Goal: Task Accomplishment & Management: Complete application form

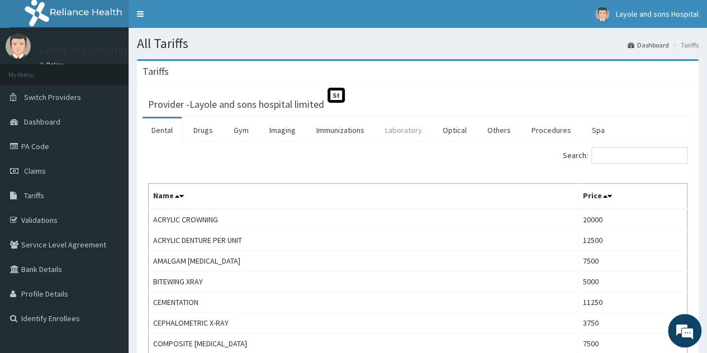
click at [402, 137] on link "Laboratory" at bounding box center [403, 129] width 55 height 23
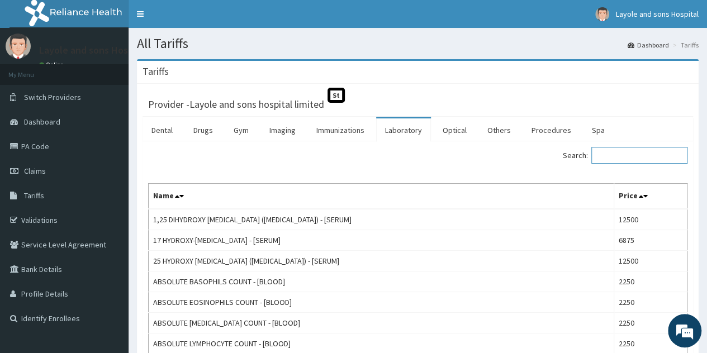
click at [628, 154] on input "Search:" at bounding box center [639, 155] width 96 height 17
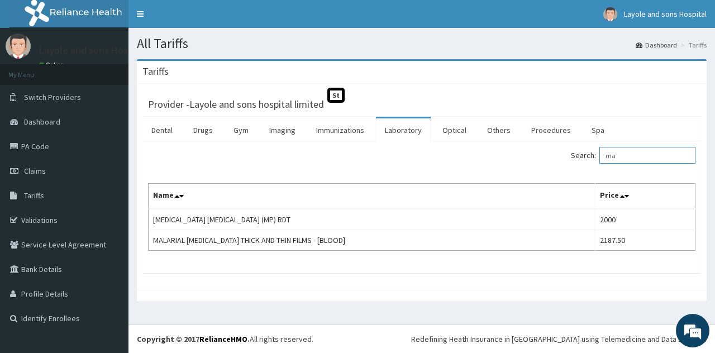
type input "m"
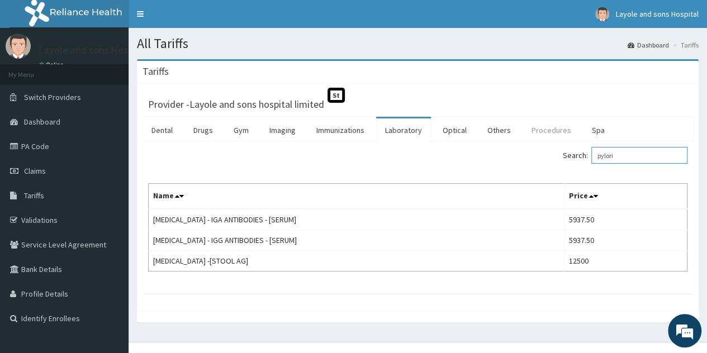
type input "pylori"
click at [555, 134] on link "Procedures" at bounding box center [551, 129] width 58 height 23
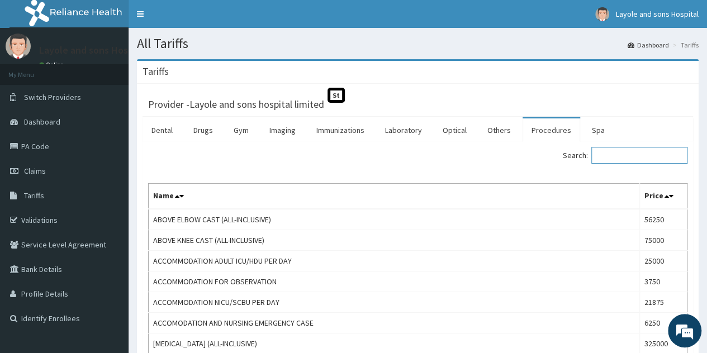
click at [634, 162] on input "Search:" at bounding box center [639, 155] width 96 height 17
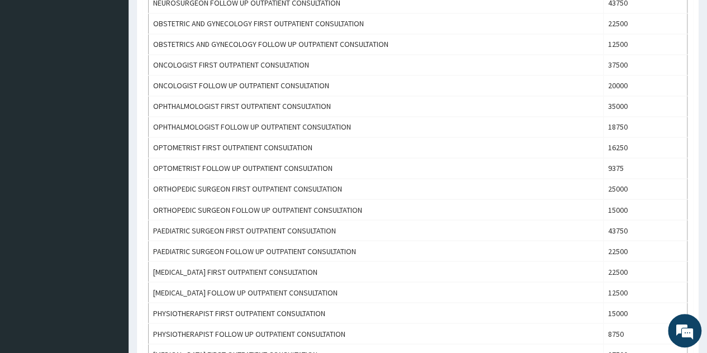
scroll to position [1004, 0]
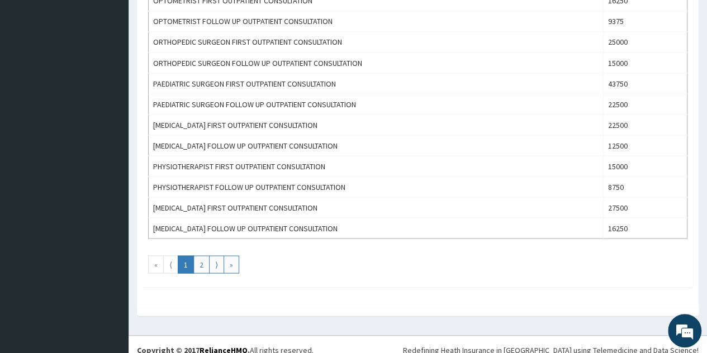
click at [192, 255] on link "1" at bounding box center [186, 264] width 16 height 18
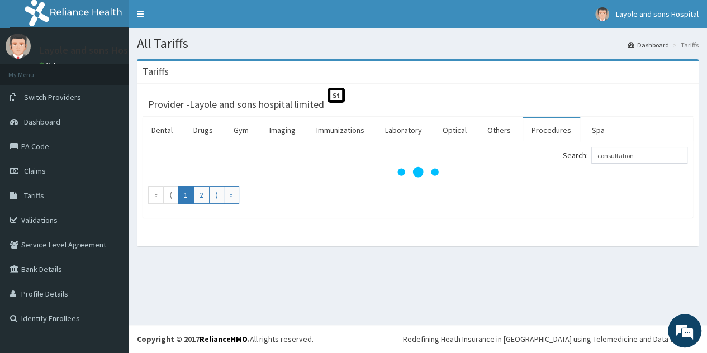
scroll to position [0, 0]
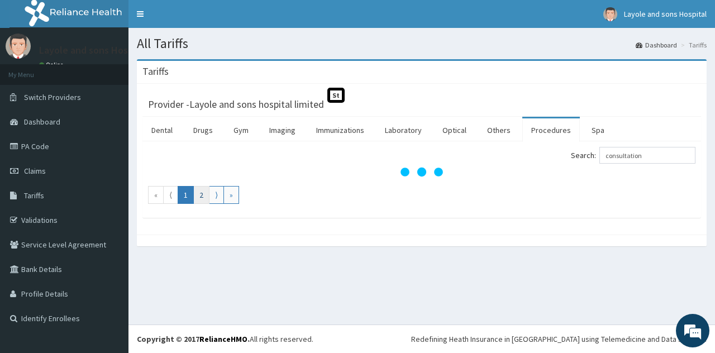
click at [200, 201] on link "2" at bounding box center [201, 195] width 16 height 18
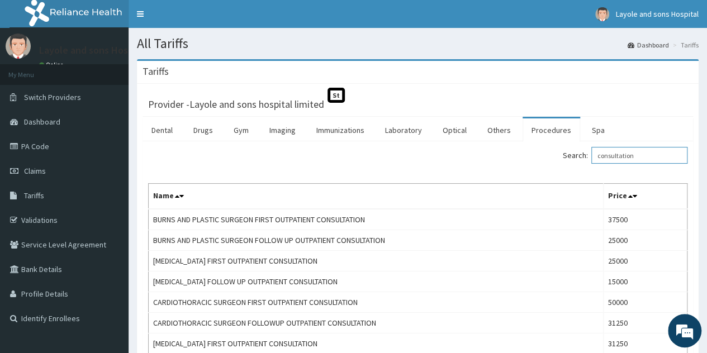
click at [653, 148] on input "consultation" at bounding box center [639, 155] width 96 height 17
type input "c"
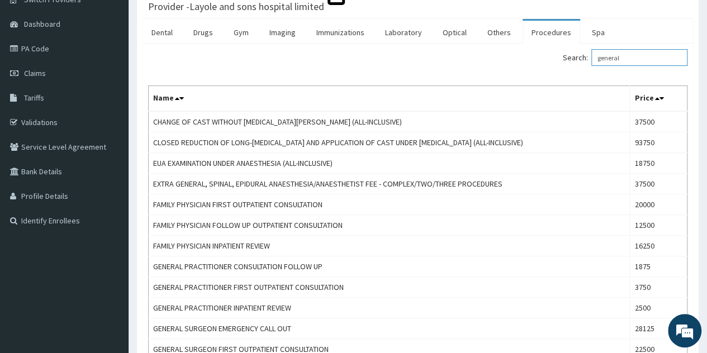
scroll to position [88, 0]
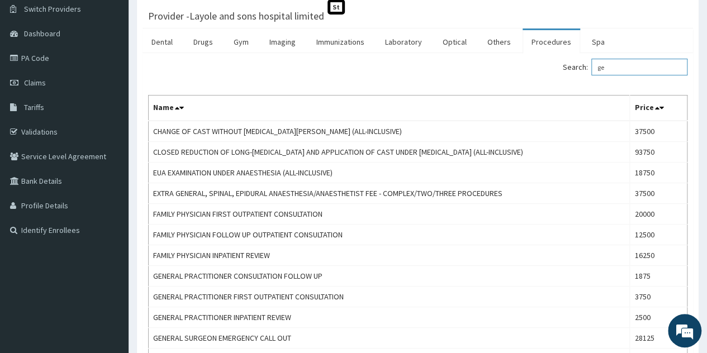
type input "g"
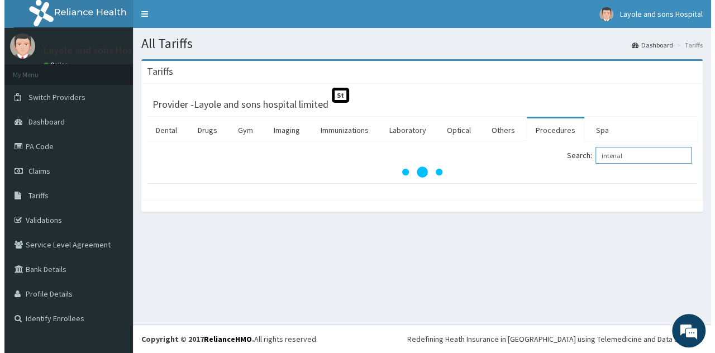
scroll to position [0, 0]
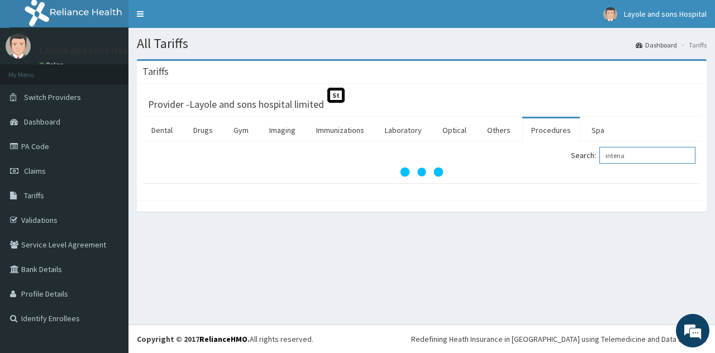
type input "intenal"
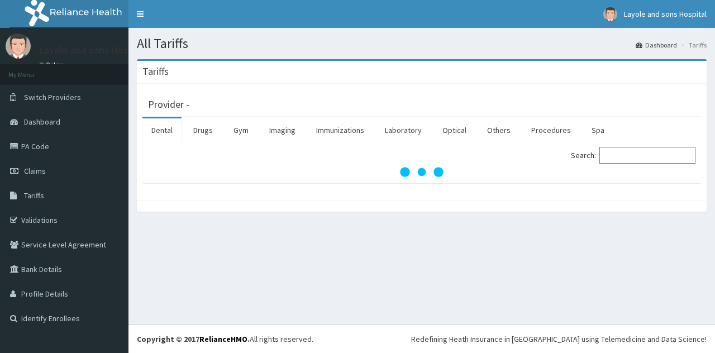
click at [626, 154] on input "Search:" at bounding box center [647, 155] width 96 height 17
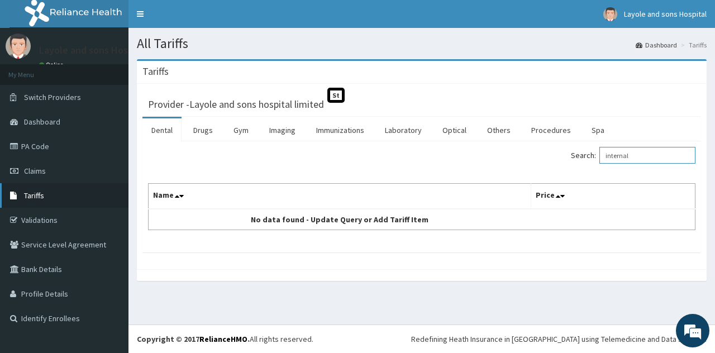
type input "internal"
click at [47, 204] on link "Tariffs" at bounding box center [64, 195] width 128 height 25
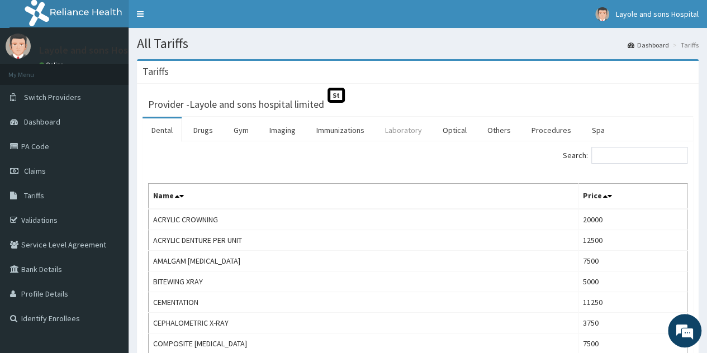
click at [411, 126] on link "Laboratory" at bounding box center [403, 129] width 55 height 23
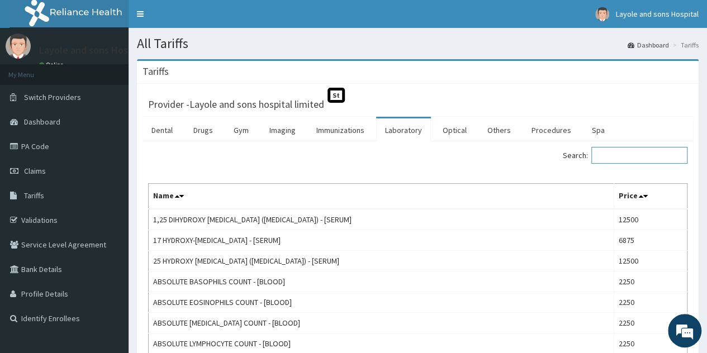
click at [632, 161] on input "Search:" at bounding box center [639, 155] width 96 height 17
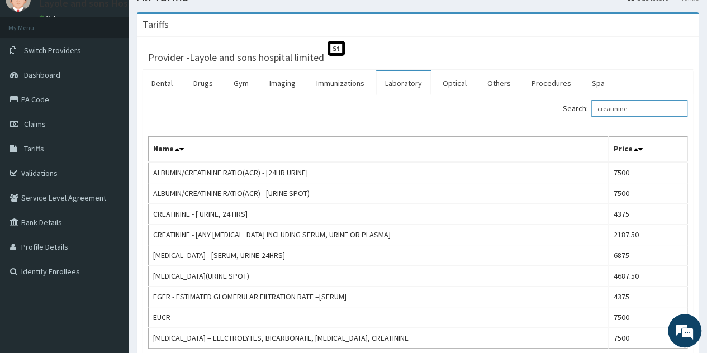
scroll to position [47, 0]
type input "c"
type input "hepatitis"
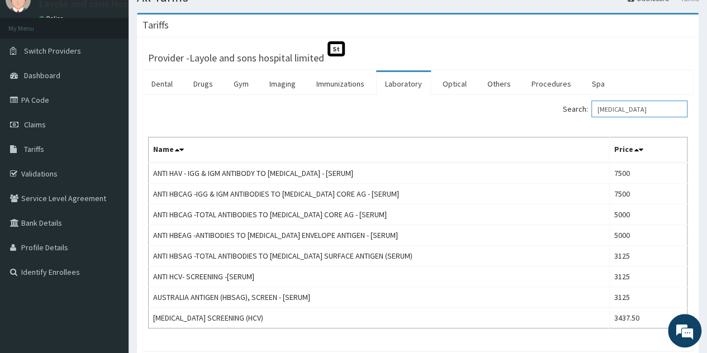
scroll to position [47, 0]
click at [31, 125] on span "Claims" at bounding box center [35, 124] width 22 height 10
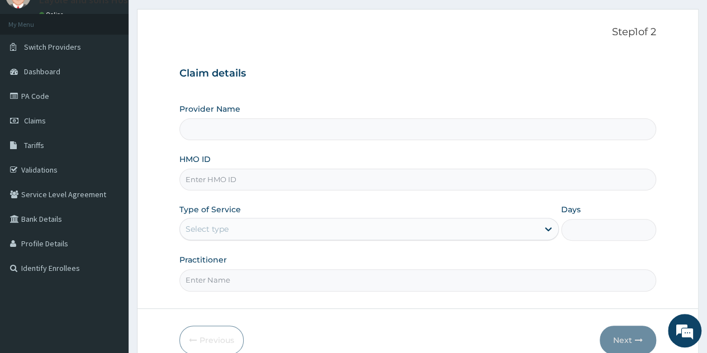
scroll to position [61, 0]
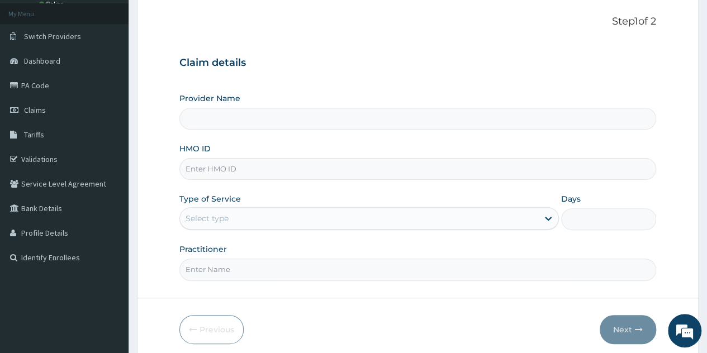
click at [260, 172] on input "HMO ID" at bounding box center [417, 169] width 476 height 22
type input "HYT/10241/A"
click at [552, 214] on icon at bounding box center [547, 218] width 11 height 11
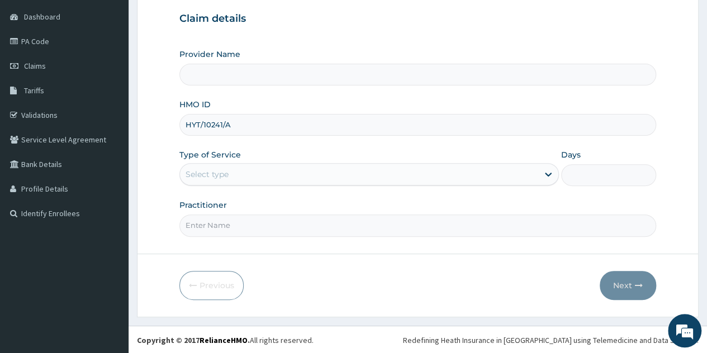
click at [345, 232] on input "Practitioner" at bounding box center [417, 225] width 476 height 22
click at [541, 171] on div at bounding box center [548, 174] width 20 height 20
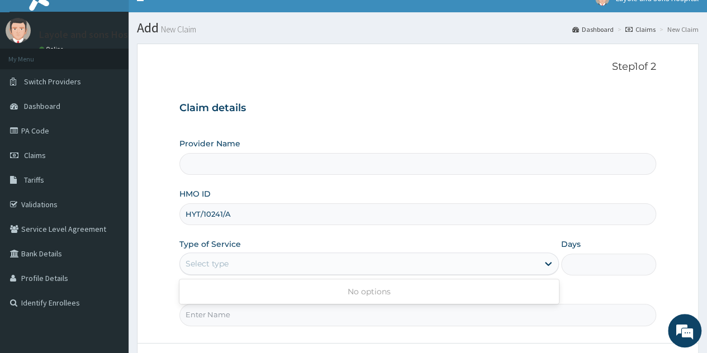
scroll to position [0, 0]
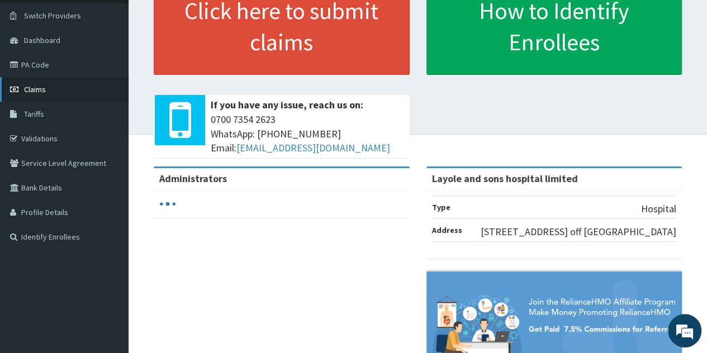
click at [51, 92] on link "Claims" at bounding box center [64, 89] width 128 height 25
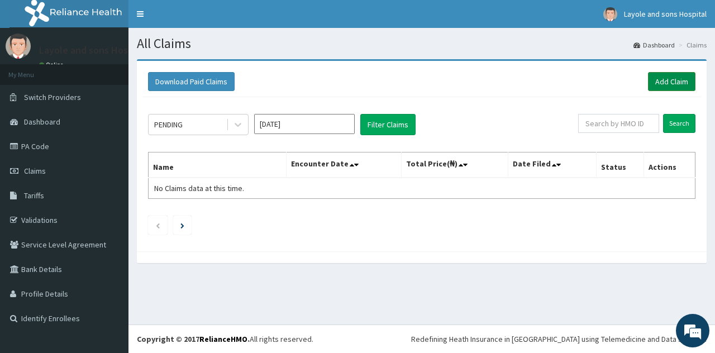
click at [679, 83] on link "Add Claim" at bounding box center [671, 81] width 47 height 19
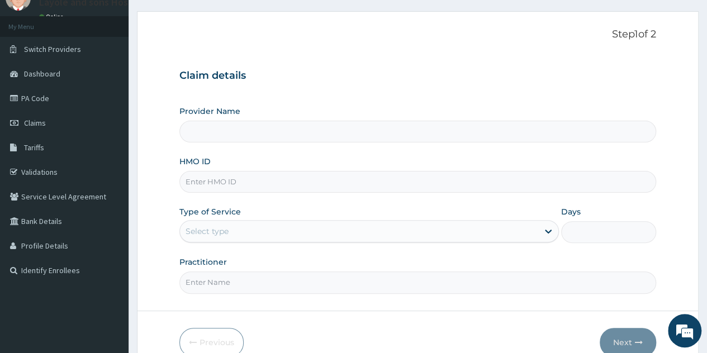
scroll to position [85, 0]
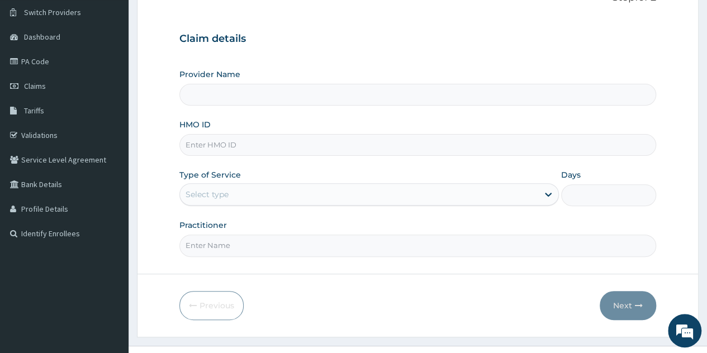
type input "Layole and sons hospital limited"
click at [246, 146] on input "HMO ID" at bounding box center [417, 145] width 476 height 22
type input "HYT/10241/A"
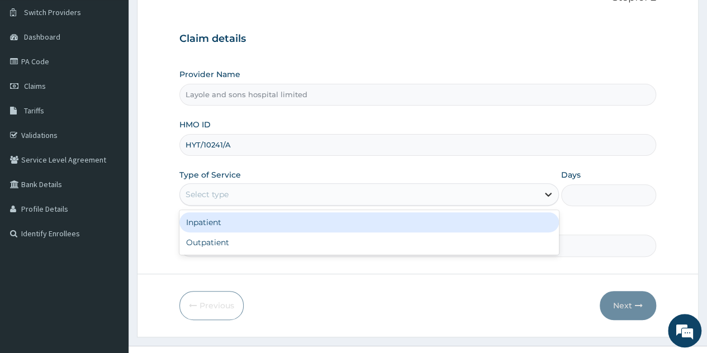
click at [541, 197] on div at bounding box center [548, 194] width 20 height 20
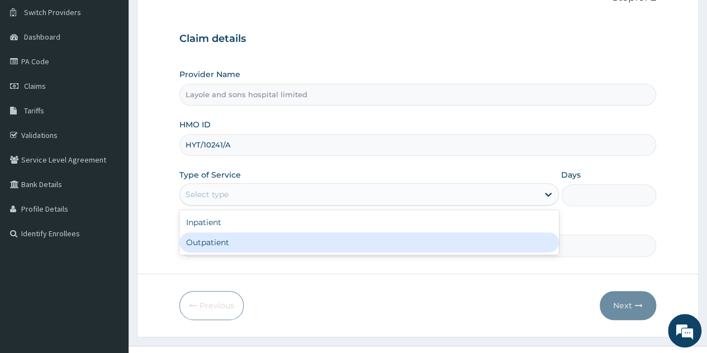
click at [257, 244] on div "Outpatient" at bounding box center [368, 242] width 379 height 20
type input "1"
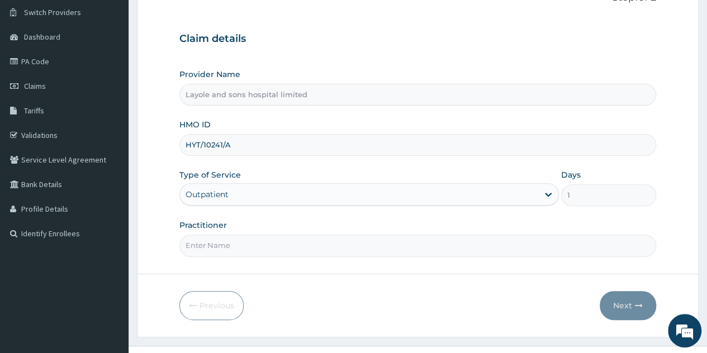
click at [556, 246] on input "Practitioner" at bounding box center [417, 246] width 476 height 22
type input "Dr Onoja"
click at [618, 304] on button "Next" at bounding box center [627, 305] width 56 height 29
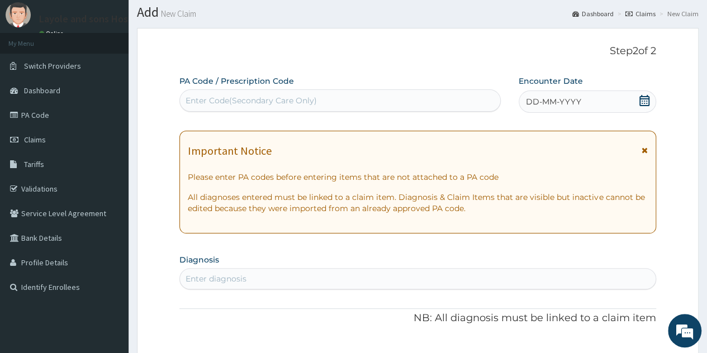
scroll to position [10, 0]
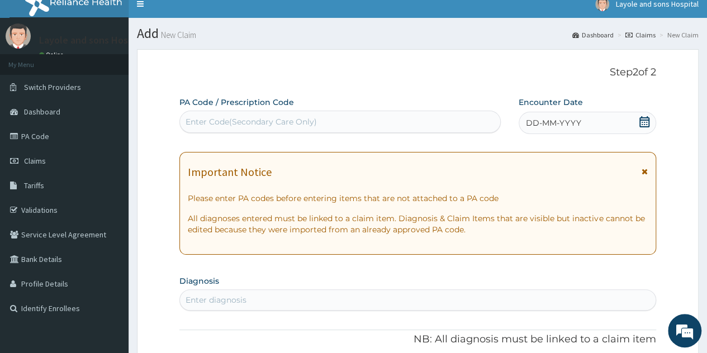
click at [640, 119] on icon at bounding box center [644, 121] width 10 height 11
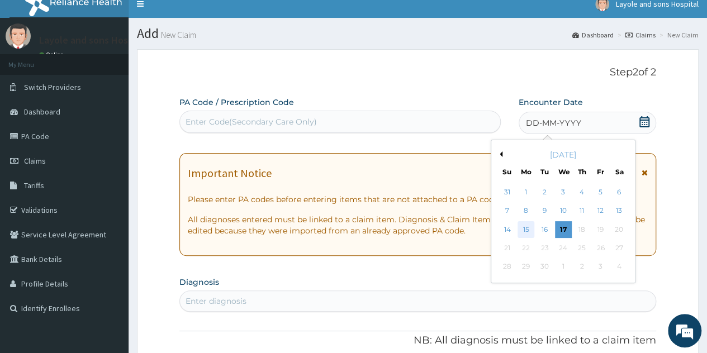
click at [525, 228] on div "15" at bounding box center [525, 229] width 17 height 17
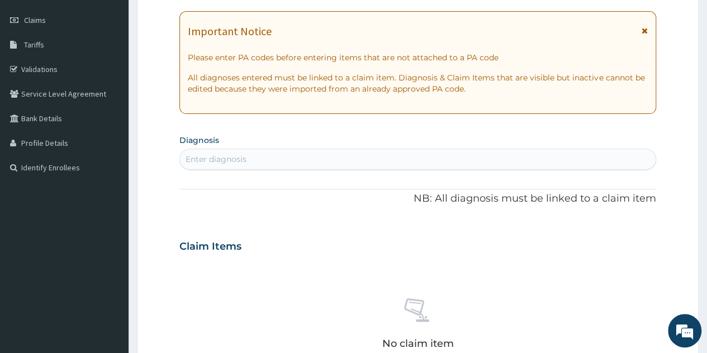
scroll to position [167, 0]
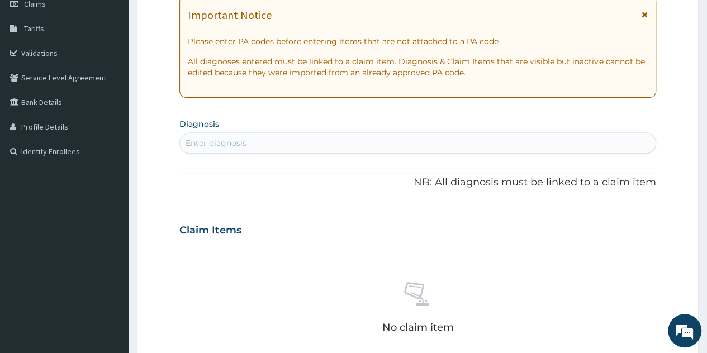
click at [313, 144] on div "Enter diagnosis" at bounding box center [417, 143] width 475 height 18
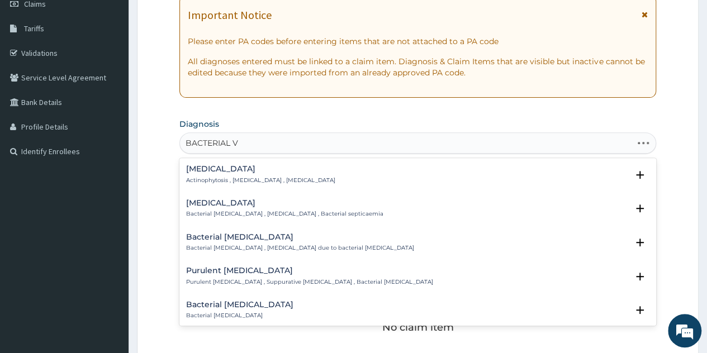
type input "BACTERIAL VA"
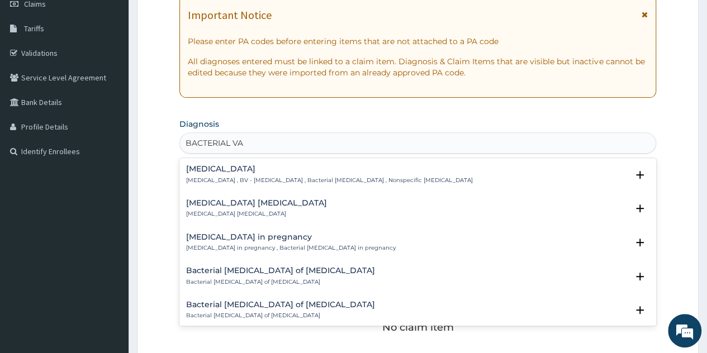
click at [257, 173] on h4 "Bacterial vaginosis" at bounding box center [329, 169] width 287 height 8
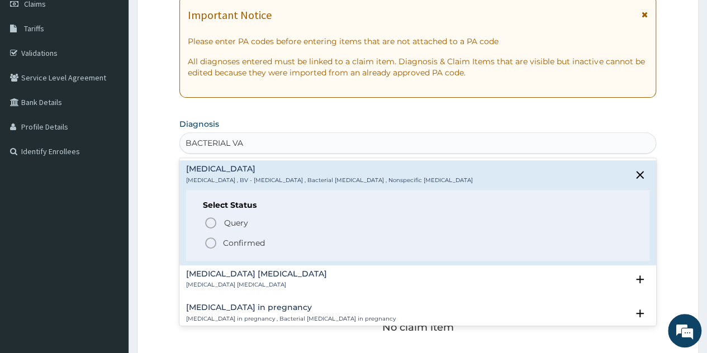
click at [238, 246] on p "Confirmed" at bounding box center [244, 242] width 42 height 11
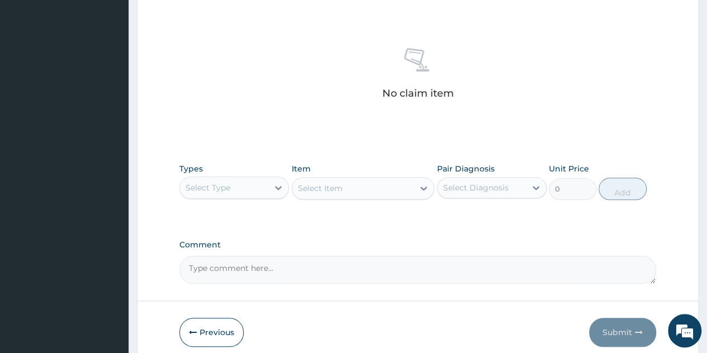
scroll to position [409, 0]
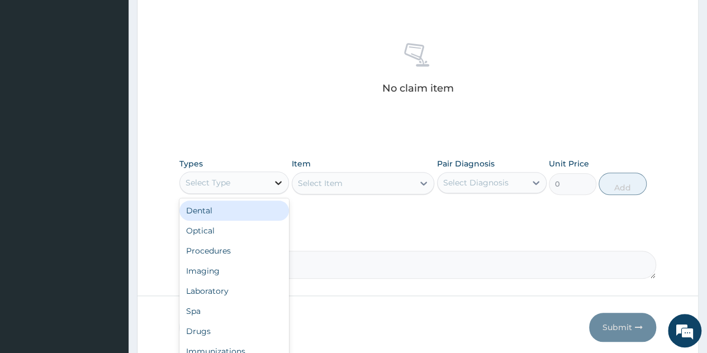
click at [274, 183] on icon at bounding box center [278, 182] width 11 height 11
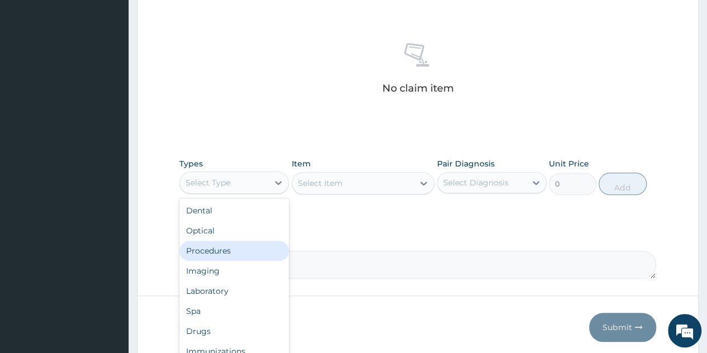
click at [225, 255] on div "Procedures" at bounding box center [233, 251] width 109 height 20
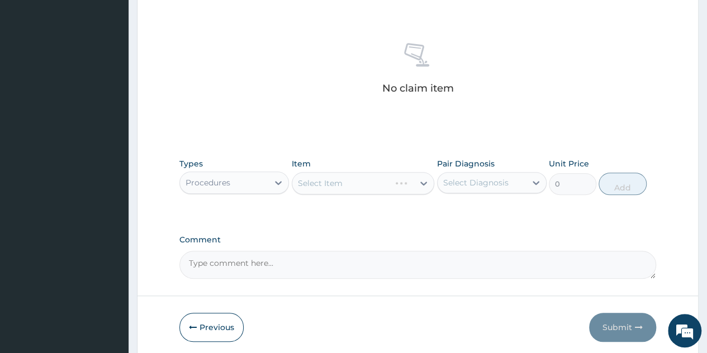
scroll to position [450, 0]
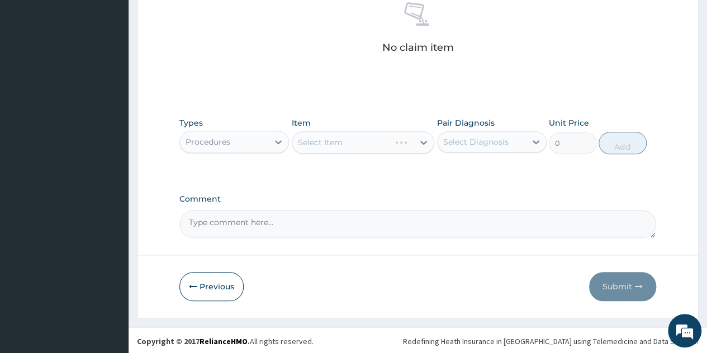
click at [424, 139] on div "Select Item" at bounding box center [363, 142] width 143 height 22
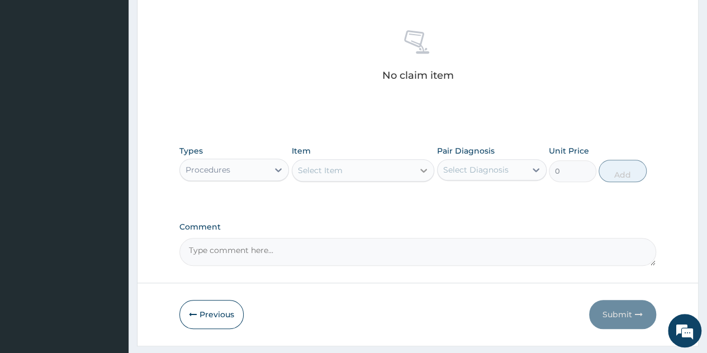
scroll to position [427, 0]
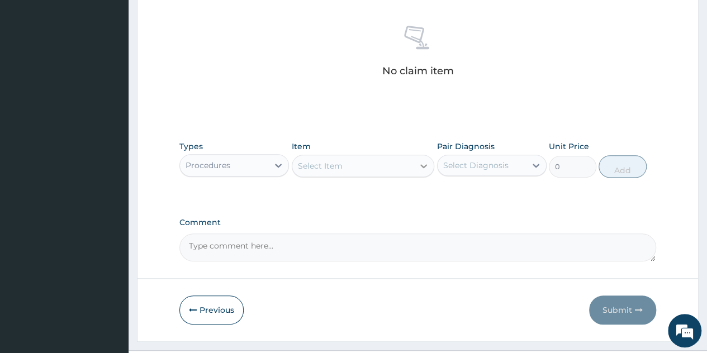
click at [421, 162] on icon at bounding box center [423, 165] width 11 height 11
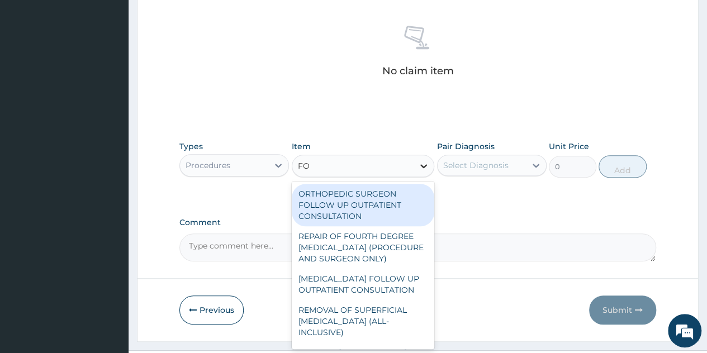
type input "F"
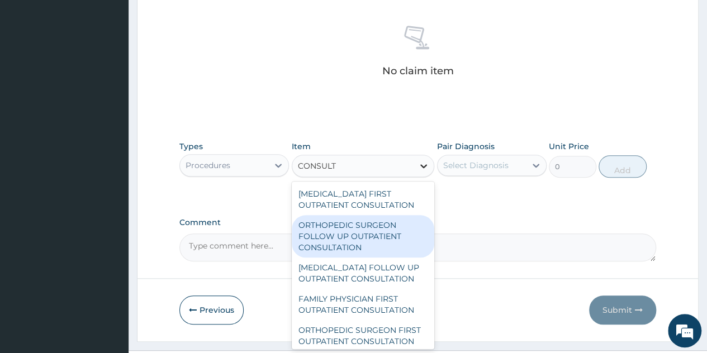
type input "CONSULTA"
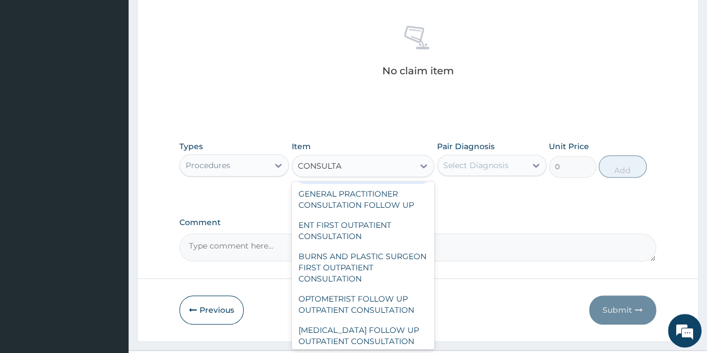
scroll to position [648, 0]
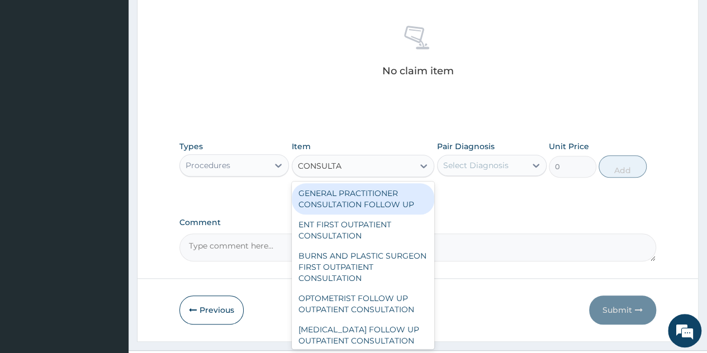
click at [369, 214] on div "GENERAL PRACTITIONER CONSULTATION FOLLOW UP" at bounding box center [363, 198] width 143 height 31
type input "1875"
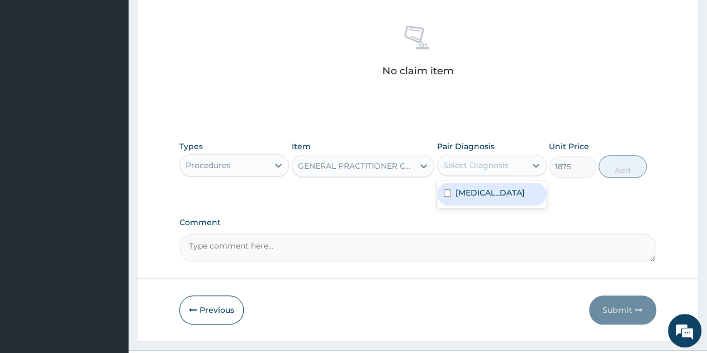
click at [506, 164] on div "Select Diagnosis" at bounding box center [475, 165] width 65 height 11
click at [489, 189] on label "Bacterial vaginosis" at bounding box center [489, 192] width 69 height 11
checkbox input "true"
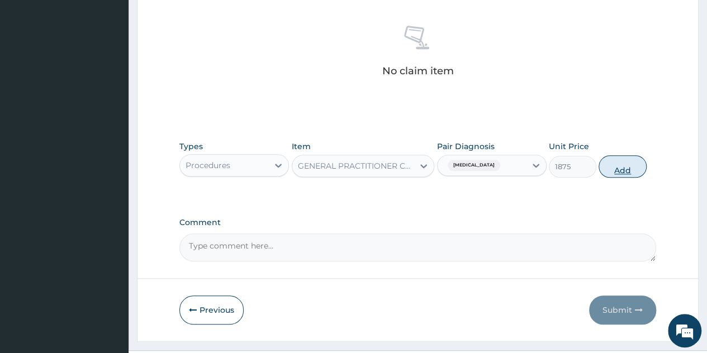
click at [622, 167] on button "Add" at bounding box center [621, 166] width 47 height 22
type input "0"
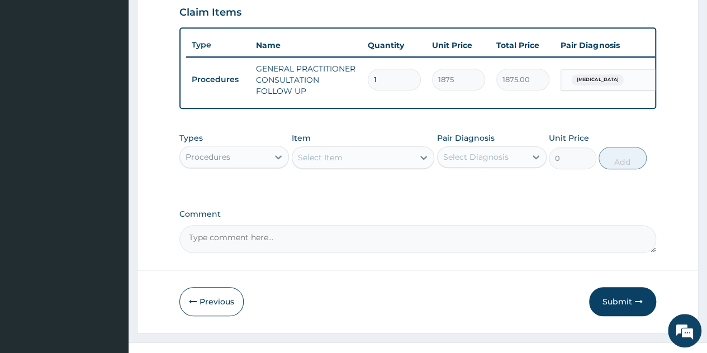
scroll to position [388, 0]
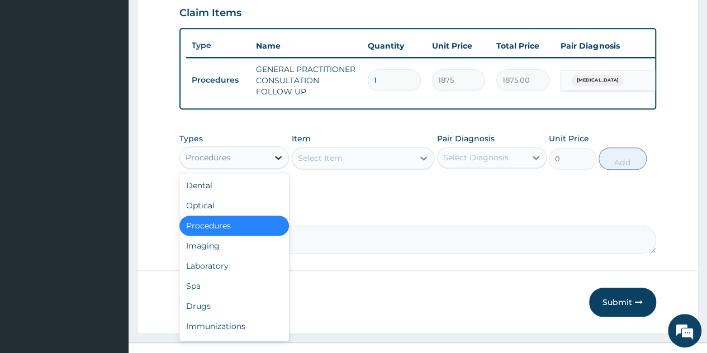
click at [274, 163] on icon at bounding box center [278, 157] width 11 height 11
click at [204, 304] on div "Drugs" at bounding box center [233, 306] width 109 height 20
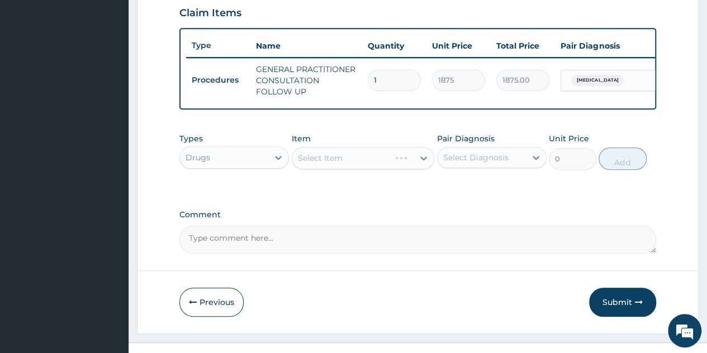
click at [411, 159] on div "Select Item" at bounding box center [363, 158] width 143 height 22
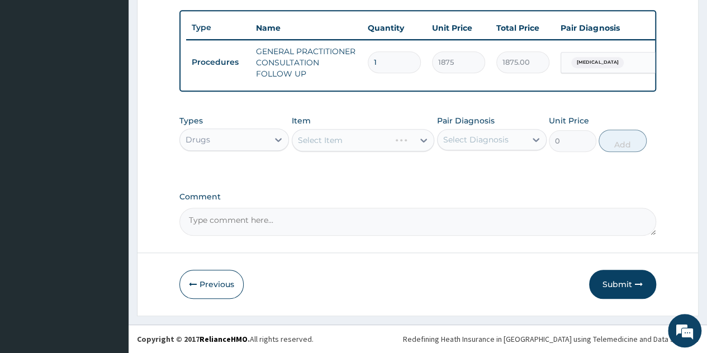
click at [421, 141] on div "Select Item" at bounding box center [363, 140] width 143 height 22
click at [421, 141] on icon at bounding box center [423, 140] width 11 height 11
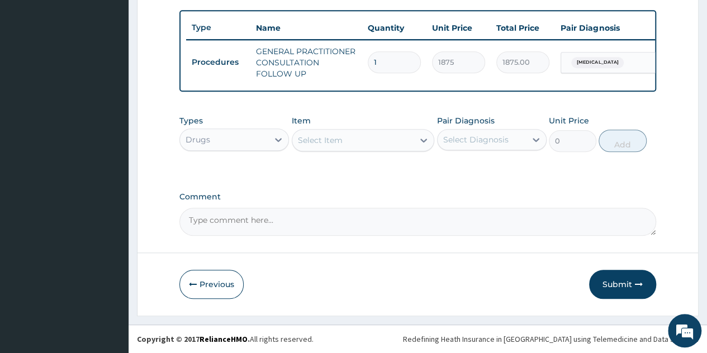
click at [421, 141] on icon at bounding box center [423, 140] width 11 height 11
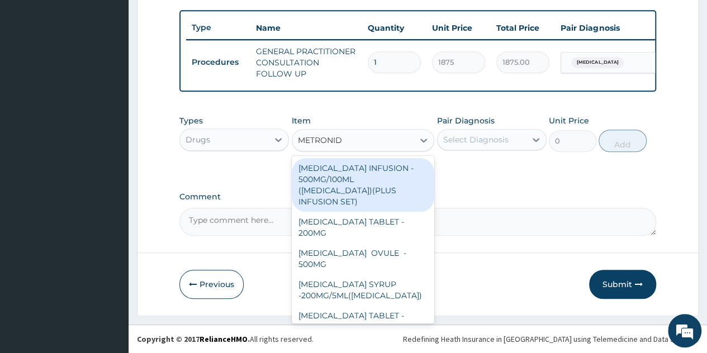
type input "METRONIDA"
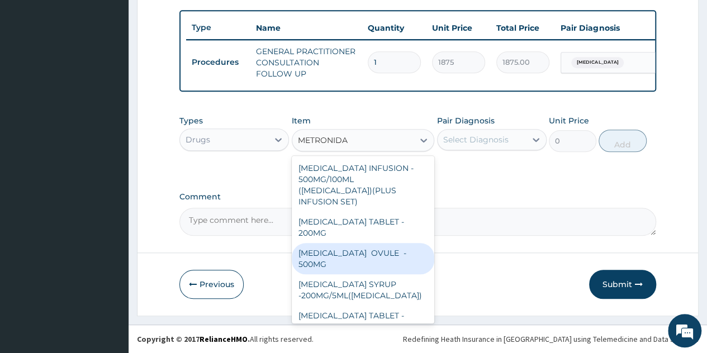
scroll to position [4, 0]
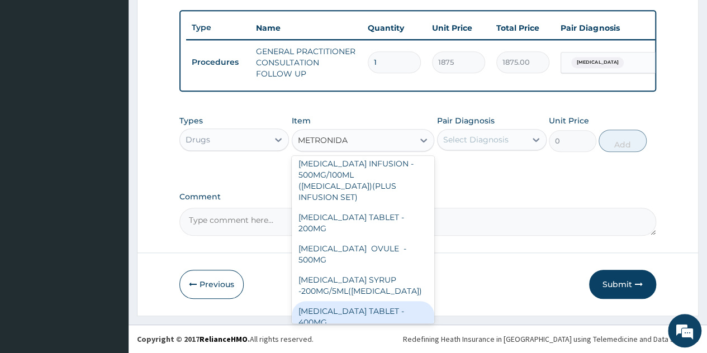
click at [350, 302] on div "METRONIDAZOLE TABLET - 400MG" at bounding box center [363, 316] width 143 height 31
type input "84"
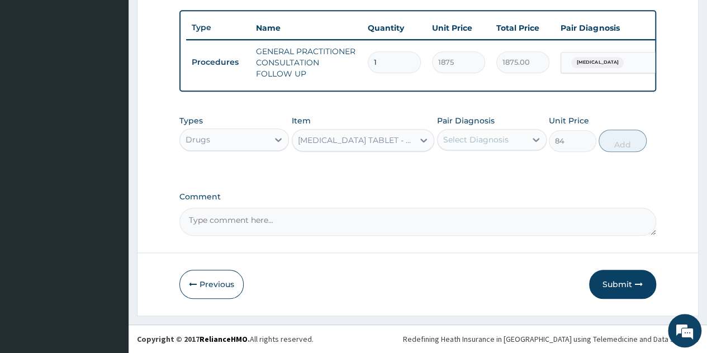
click at [524, 136] on div "Select Diagnosis" at bounding box center [481, 140] width 88 height 18
click at [497, 169] on label "Bacterial vaginosis" at bounding box center [489, 166] width 69 height 11
checkbox input "true"
click at [609, 144] on button "Add" at bounding box center [621, 141] width 47 height 22
type input "0"
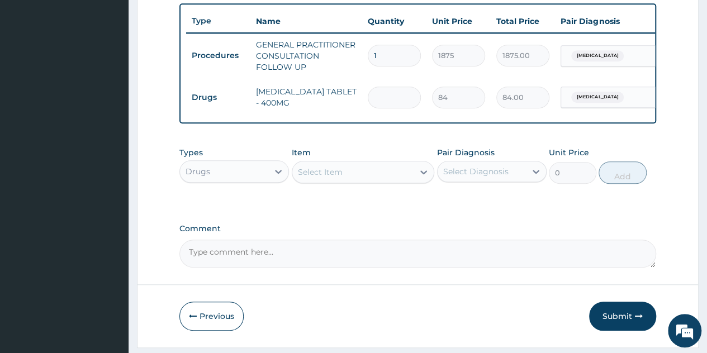
type input "0.00"
type input "8"
type input "672.00"
type input "84"
type input "7056.00"
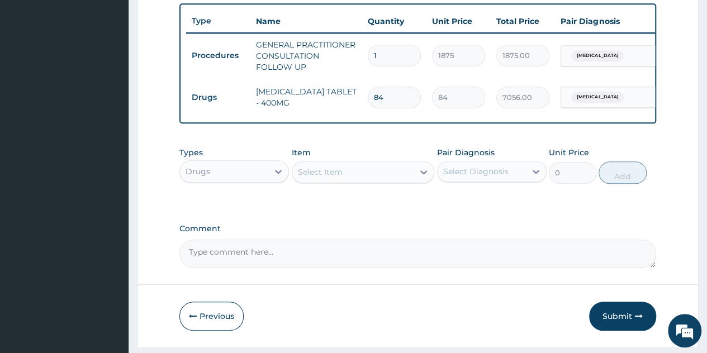
type input "8"
type input "672.00"
type input "0.00"
type input "4"
type input "336.00"
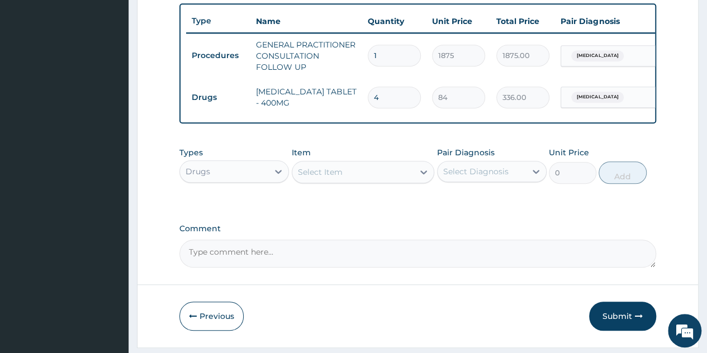
type input "42"
type input "3528.00"
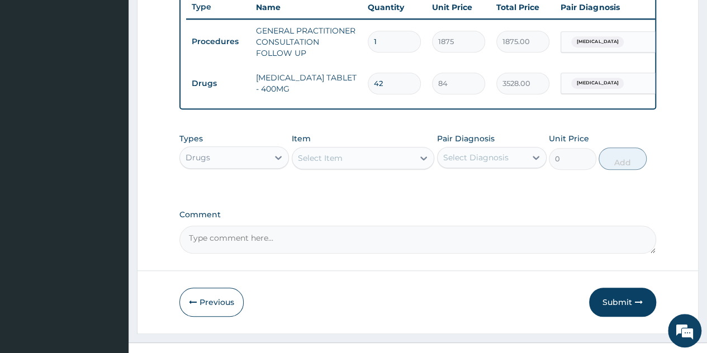
scroll to position [427, 0]
type input "42"
click at [624, 303] on button "Submit" at bounding box center [622, 301] width 67 height 29
